Goal: Navigation & Orientation: Find specific page/section

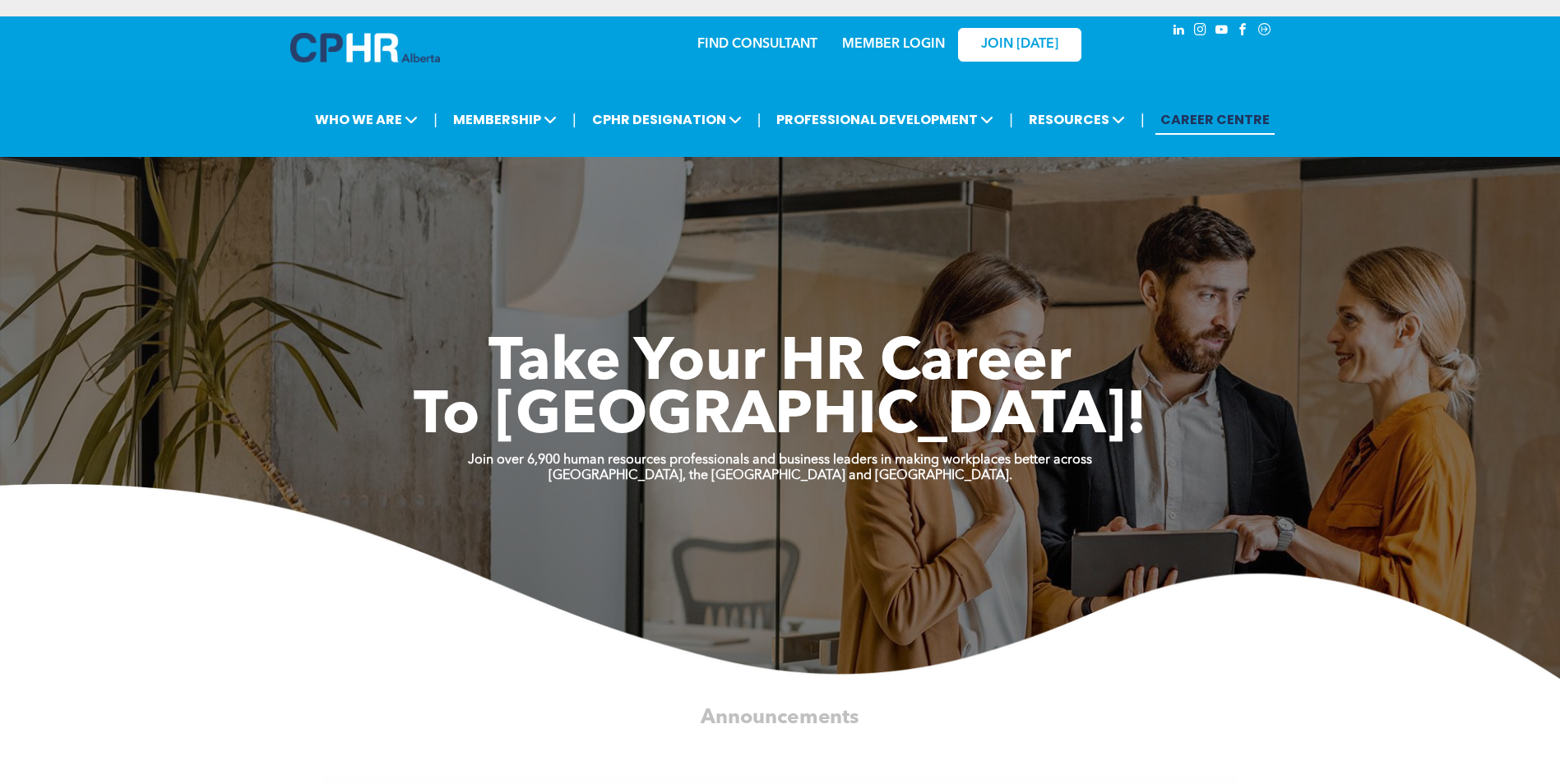
click at [1234, 412] on h1 "To New Heights!" at bounding box center [780, 417] width 987 height 53
click at [707, 58] on div "FIND CONSULTANT" at bounding box center [708, 43] width 151 height 51
click at [922, 45] on link "MEMBER LOGIN" at bounding box center [893, 45] width 103 height 13
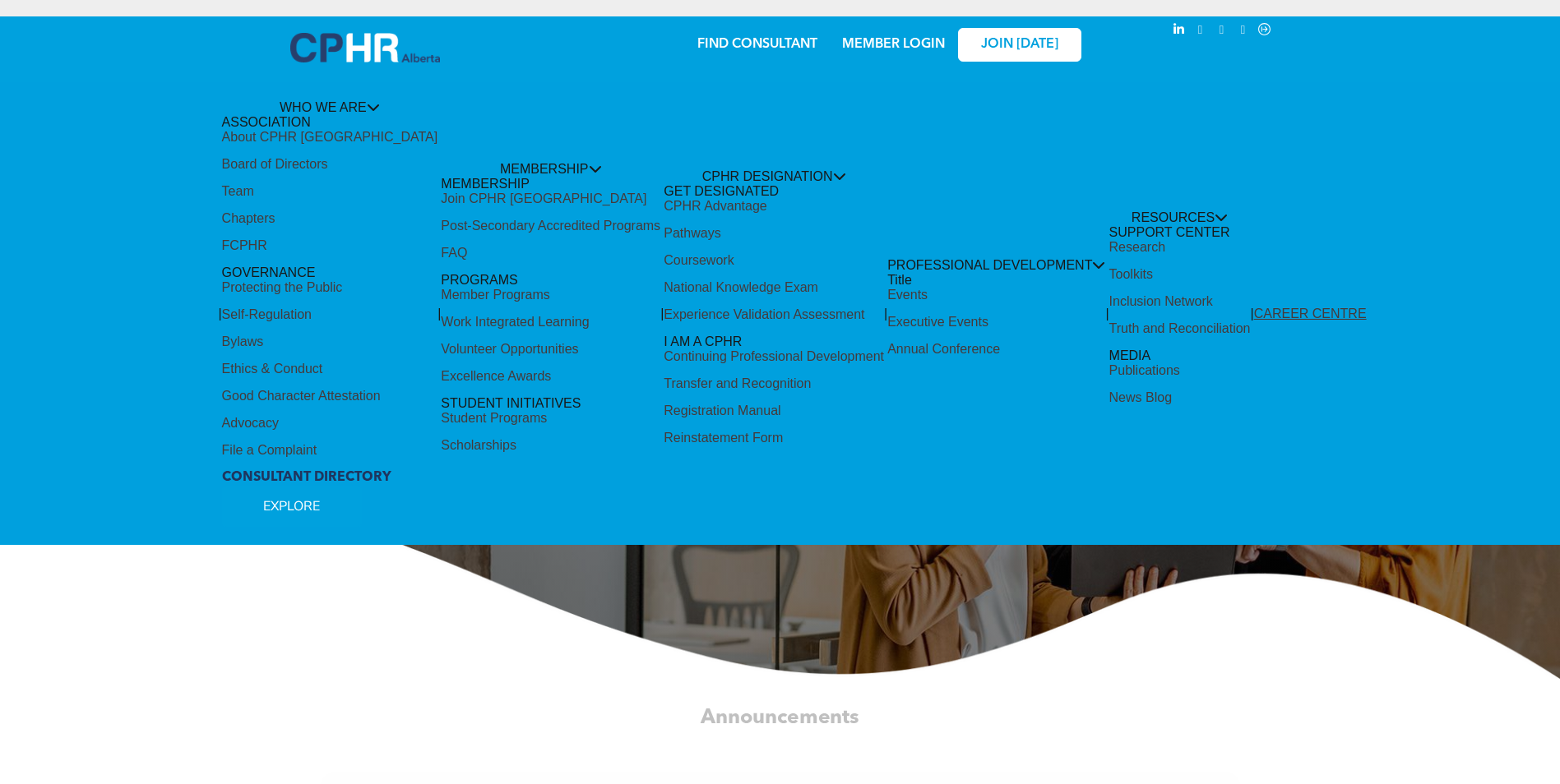
click at [891, 46] on link "MEMBER LOGIN" at bounding box center [893, 45] width 103 height 13
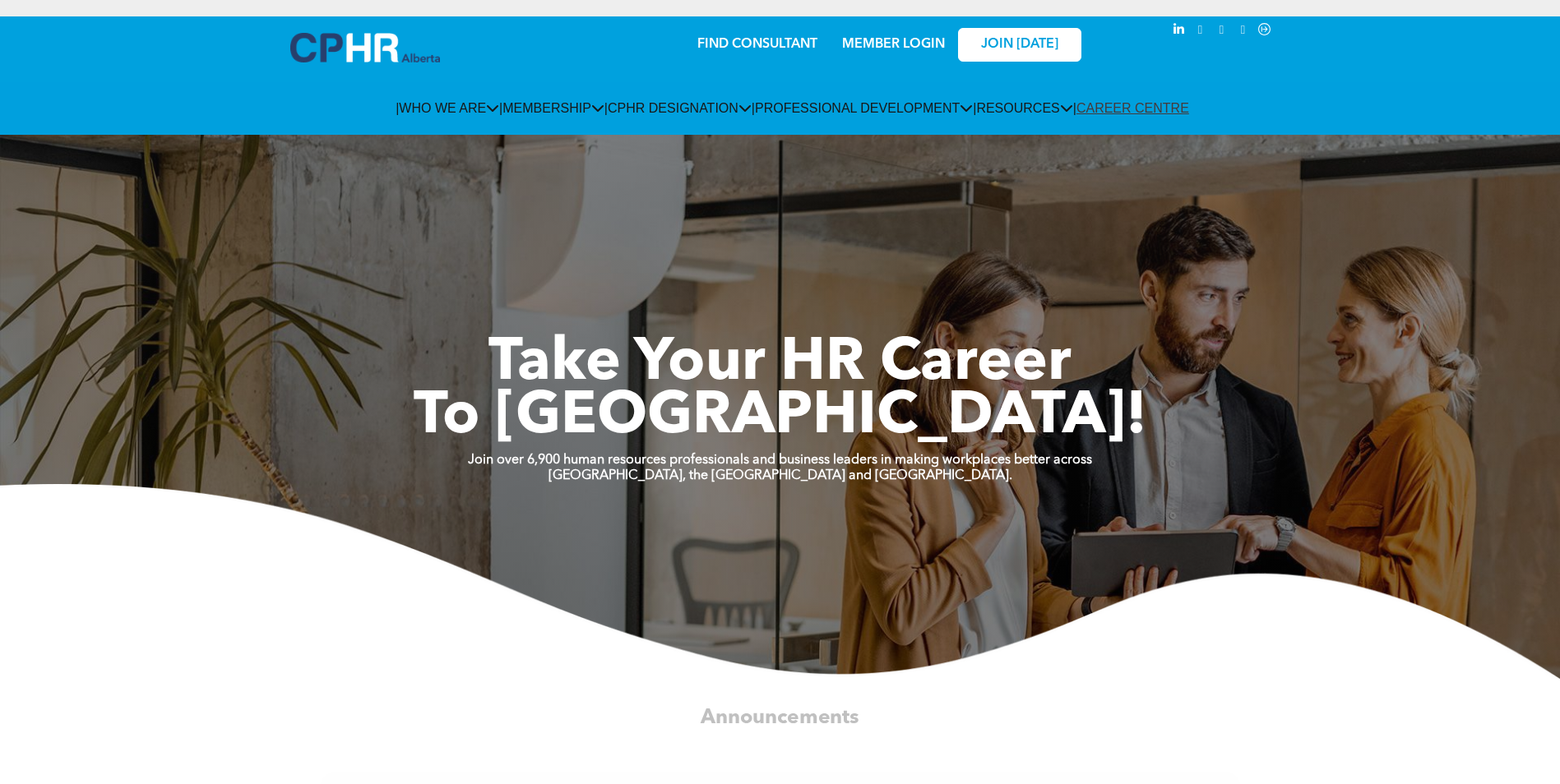
click at [909, 43] on link "MEMBER LOGIN" at bounding box center [893, 45] width 103 height 13
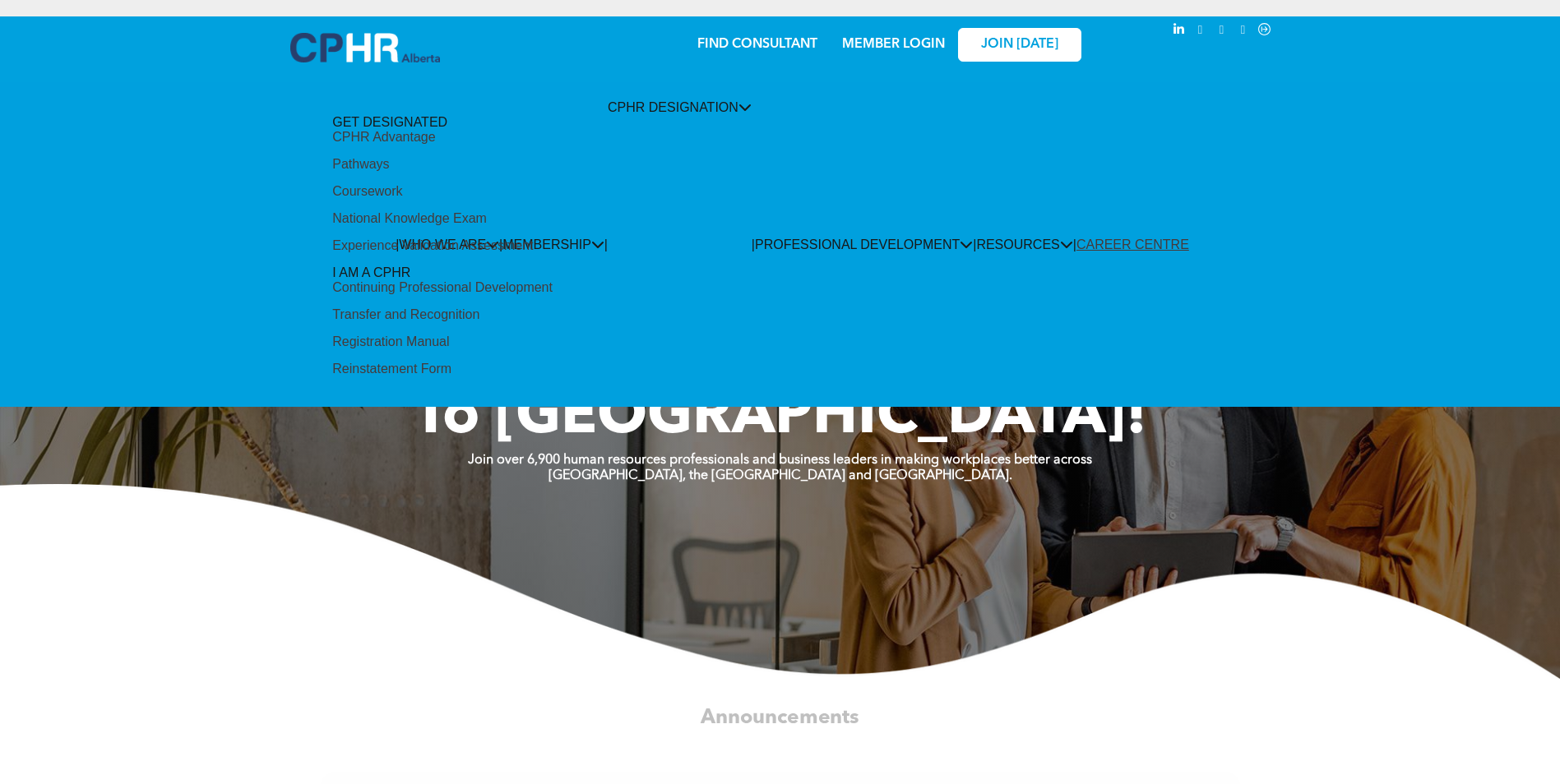
click at [487, 253] on div "Experience Validation Assessment" at bounding box center [432, 245] width 201 height 15
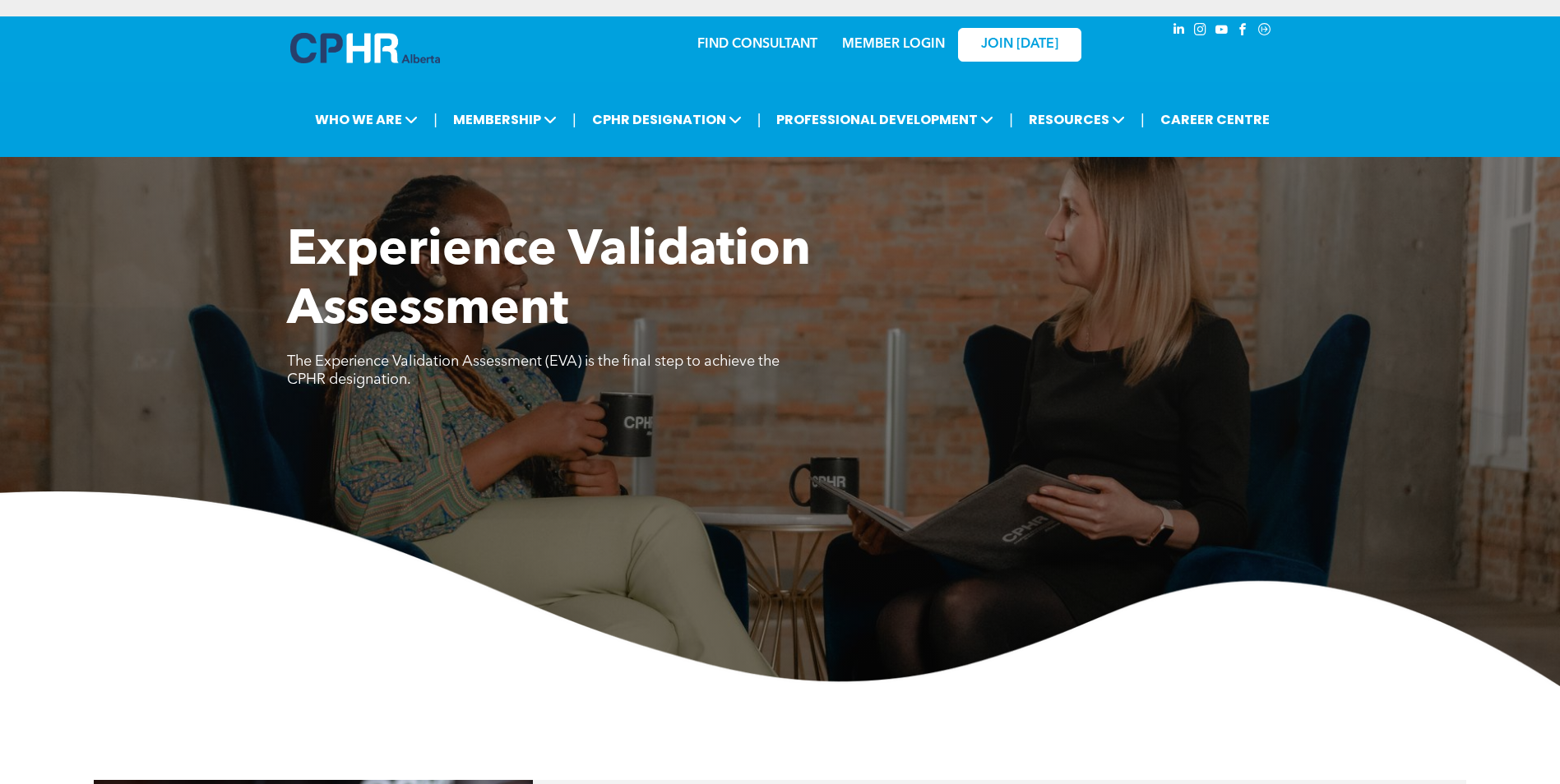
click at [898, 44] on link "MEMBER LOGIN" at bounding box center [893, 45] width 103 height 13
click at [869, 40] on link "MEMBER LOGIN" at bounding box center [893, 45] width 103 height 13
